Goal: Information Seeking & Learning: Learn about a topic

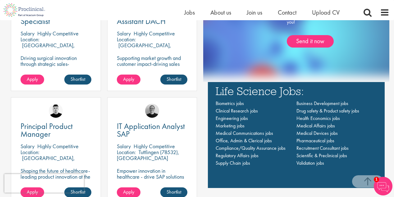
scroll to position [404, 0]
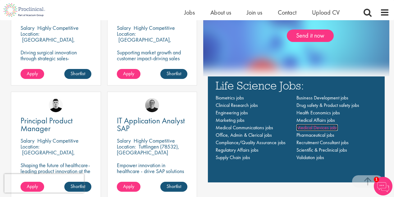
click at [310, 127] on span "Medical Devices jobs" at bounding box center [317, 127] width 41 height 7
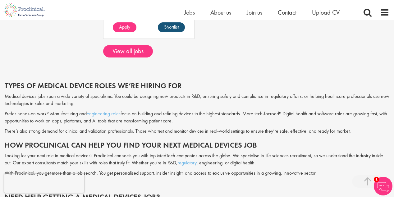
scroll to position [497, 0]
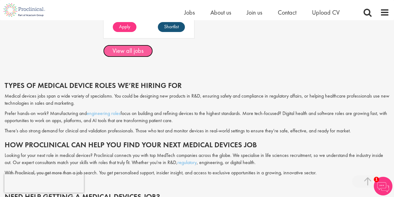
click at [112, 48] on link "View all jobs" at bounding box center [128, 51] width 50 height 12
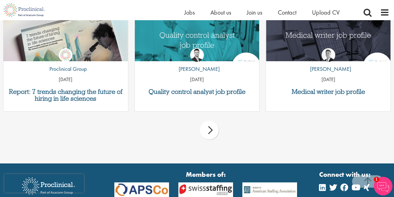
scroll to position [560, 0]
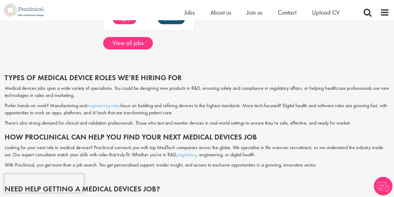
scroll to position [497, 0]
